Goal: Information Seeking & Learning: Understand process/instructions

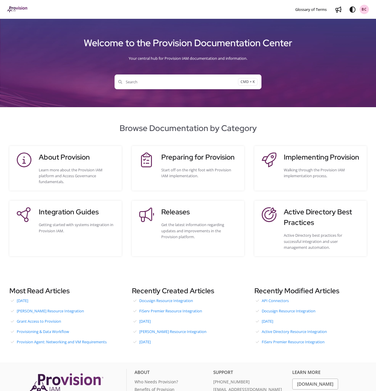
click at [181, 82] on span "Search" at bounding box center [179, 82] width 120 height 6
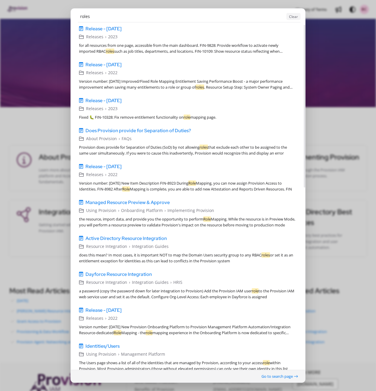
scroll to position [386, 0]
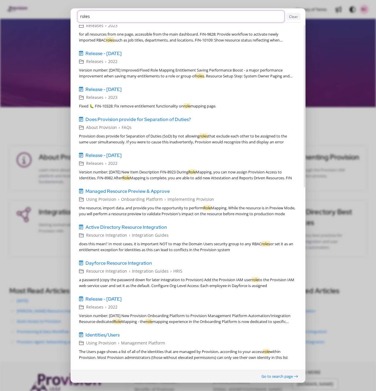
drag, startPoint x: 91, startPoint y: 17, endPoint x: 60, endPoint y: 14, distance: 31.1
click at [60, 14] on ngb-modal-window "roles Clear All Articles (69) Categories (1) Role Mapping Guidelines v1 English…" at bounding box center [188, 195] width 376 height 391
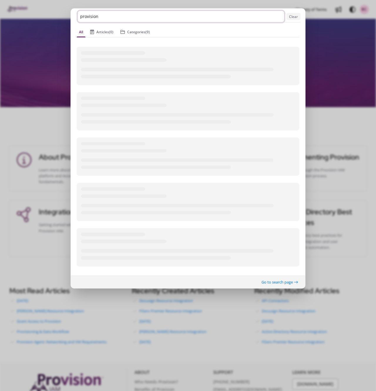
scroll to position [0, 0]
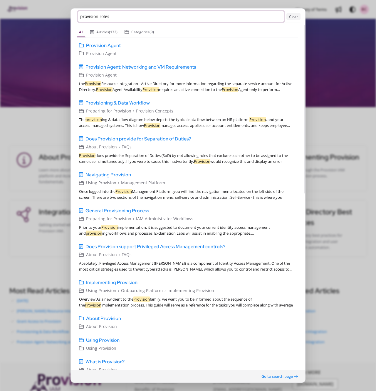
type input "provision roles"
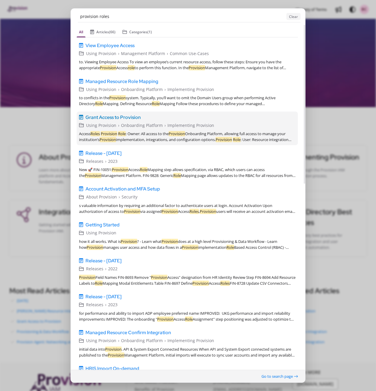
click at [107, 116] on span "Grant Access to Provision" at bounding box center [113, 117] width 55 height 7
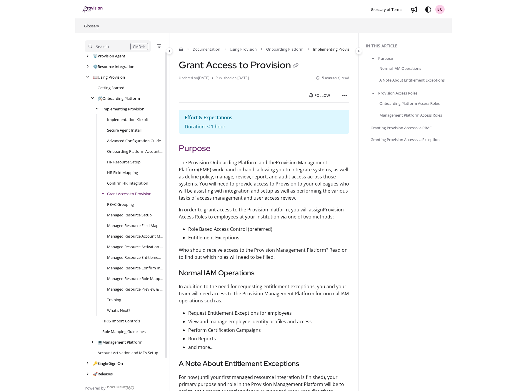
scroll to position [23, 0]
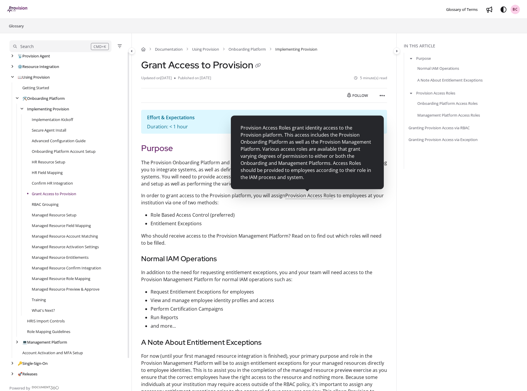
click at [299, 166] on span "Provision Access Role" at bounding box center [274, 162] width 72 height 7
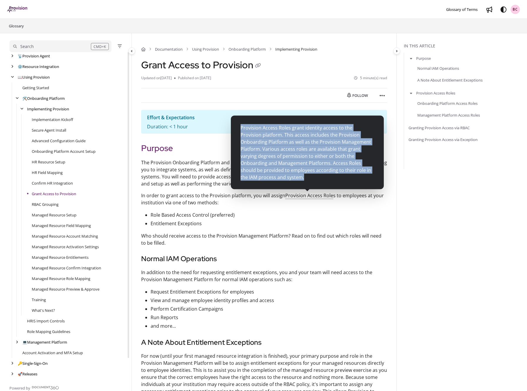
drag, startPoint x: 241, startPoint y: 127, endPoint x: 261, endPoint y: 176, distance: 53.1
click at [261, 176] on p "Provision Access Roles grant identity access to the Provision platform. This ac…" at bounding box center [308, 152] width 134 height 56
drag, startPoint x: 241, startPoint y: 127, endPoint x: 253, endPoint y: 160, distance: 35.0
click at [260, 176] on p "Provision Access Roles grant identity access to the Provision platform. This ac…" at bounding box center [308, 152] width 134 height 56
copy p "Provision Access Roles grant identity access to the Provision platform. This ac…"
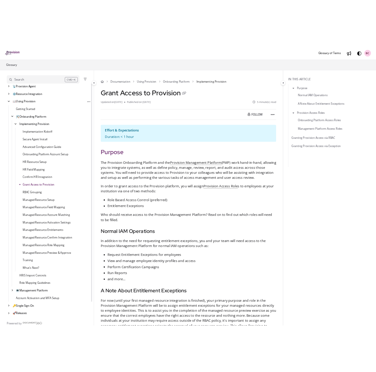
scroll to position [20, 0]
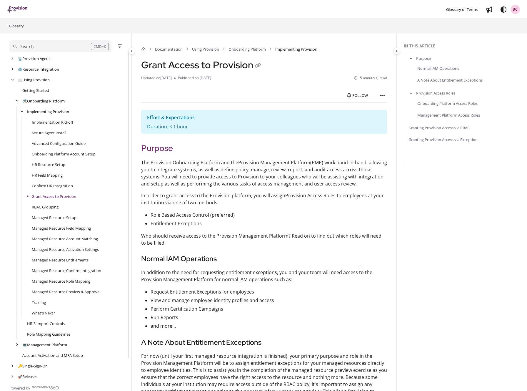
click at [51, 43] on div "Search" at bounding box center [52, 46] width 78 height 6
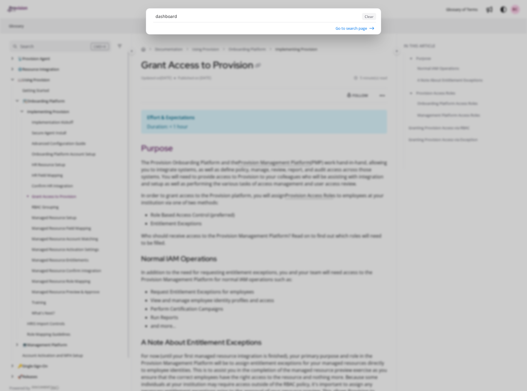
type input "dashboard"
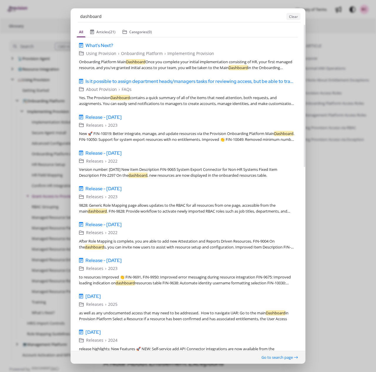
scroll to position [0, 7]
click at [291, 16] on button "Clear" at bounding box center [294, 16] width 14 height 7
